Goal: Task Accomplishment & Management: Manage account settings

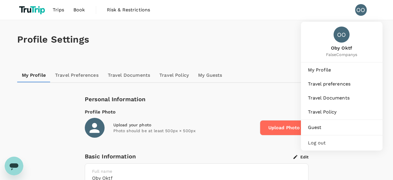
click at [359, 12] on div "OO" at bounding box center [361, 10] width 12 height 12
click at [327, 72] on span "My Profile" at bounding box center [342, 69] width 68 height 7
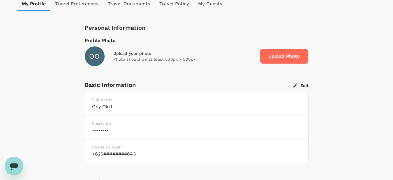
scroll to position [59, 0]
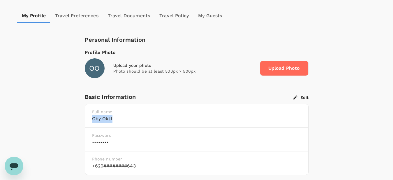
drag, startPoint x: 89, startPoint y: 120, endPoint x: 130, endPoint y: 119, distance: 41.4
click at [130, 119] on div "Full name [PERSON_NAME]" at bounding box center [196, 116] width 223 height 24
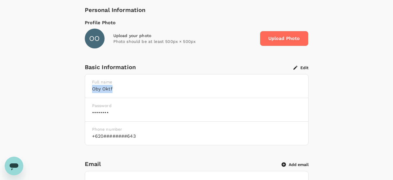
scroll to position [149, 0]
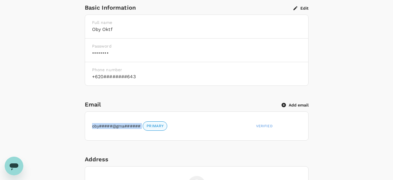
drag, startPoint x: 92, startPoint y: 126, endPoint x: 142, endPoint y: 123, distance: 49.9
click at [142, 123] on div "oby#####@gma###### PRIMARY" at bounding box center [172, 125] width 164 height 12
drag, startPoint x: 93, startPoint y: 31, endPoint x: 140, endPoint y: 31, distance: 46.9
click at [140, 31] on h6 "Oby Oktf" at bounding box center [196, 29] width 209 height 8
drag, startPoint x: 91, startPoint y: 126, endPoint x: 154, endPoint y: 126, distance: 62.9
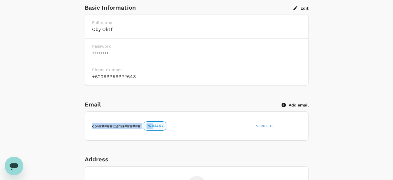
click at [154, 126] on div "oby#####@gma###### PRIMARY" at bounding box center [172, 125] width 164 height 12
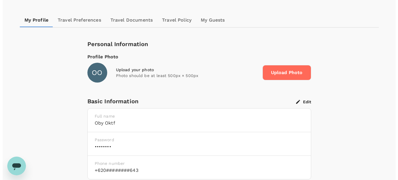
scroll to position [59, 0]
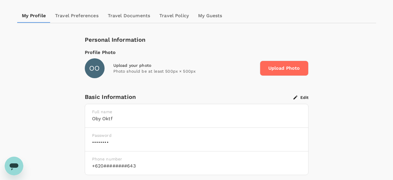
click at [306, 99] on button "Edit" at bounding box center [300, 97] width 15 height 5
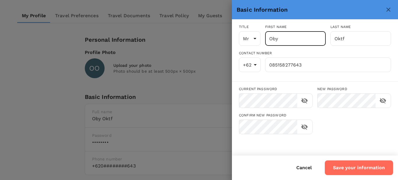
click at [293, 38] on input "Oby" at bounding box center [295, 38] width 61 height 15
type input "Obyy"
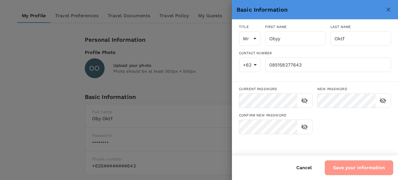
click at [357, 168] on button "Save your information" at bounding box center [359, 167] width 69 height 15
